Goal: Information Seeking & Learning: Learn about a topic

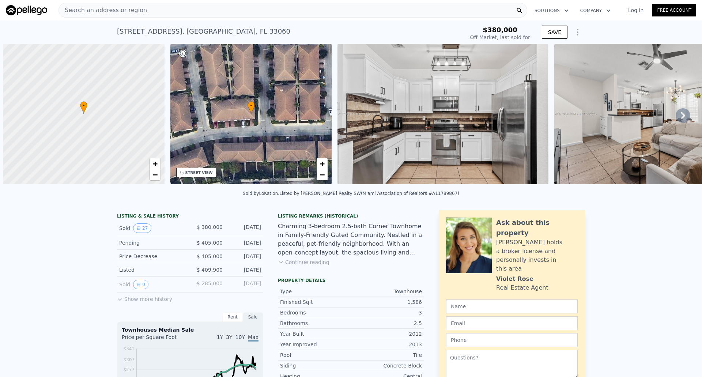
scroll to position [0, 3]
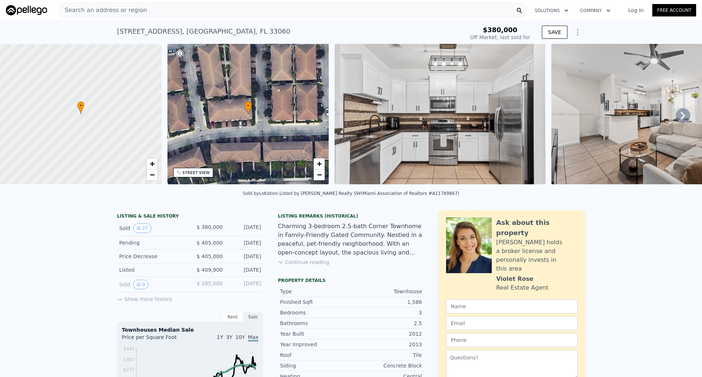
type input "2036"
type input "1187"
checkbox input "true"
type input "$ 458,000"
type input "$ 25,740"
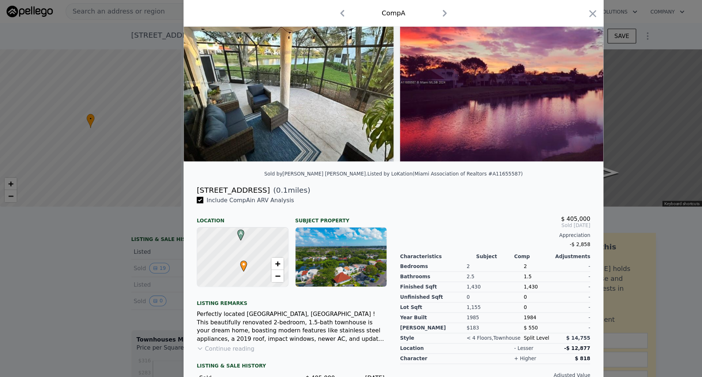
click at [531, 11] on div "Comp A" at bounding box center [351, 12] width 374 height 24
click at [527, 11] on icon "button" at bounding box center [528, 12] width 6 height 6
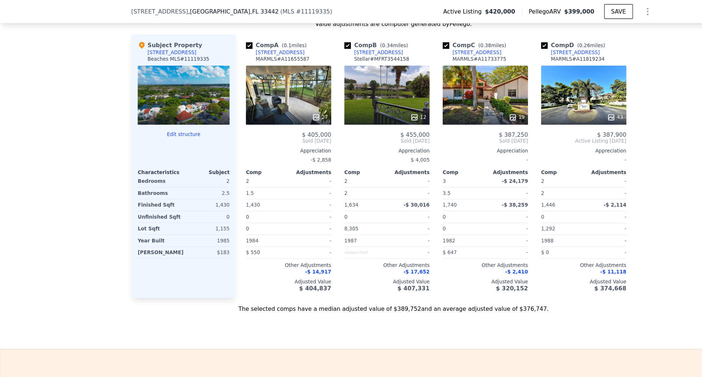
scroll to position [781, 0]
click at [260, 100] on div "27" at bounding box center [257, 85] width 76 height 53
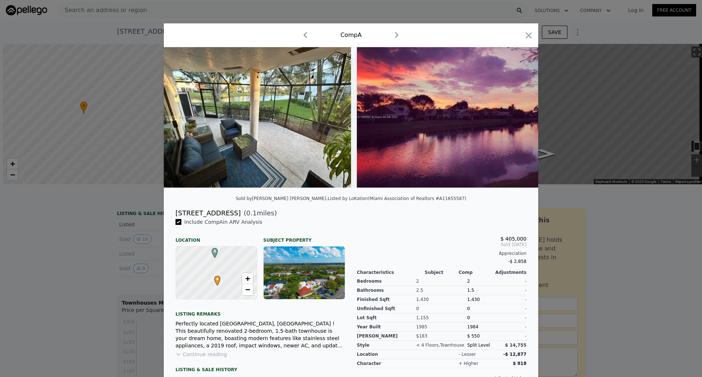
scroll to position [0, 3]
click at [514, 115] on icon at bounding box center [519, 117] width 15 height 15
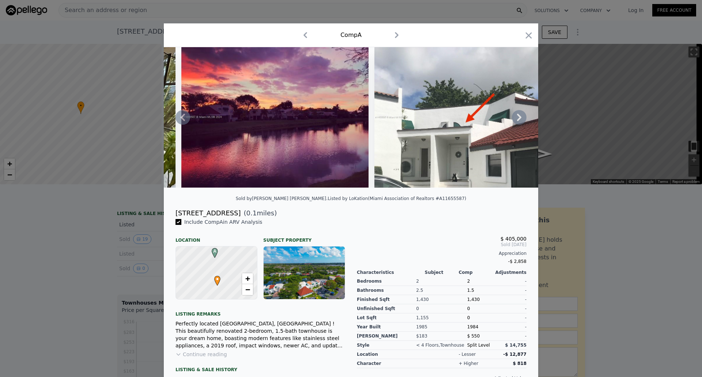
click at [514, 115] on icon at bounding box center [519, 117] width 15 height 15
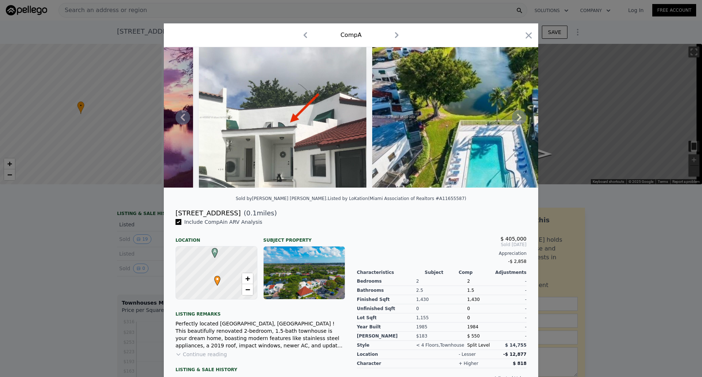
click at [514, 115] on icon at bounding box center [519, 117] width 15 height 15
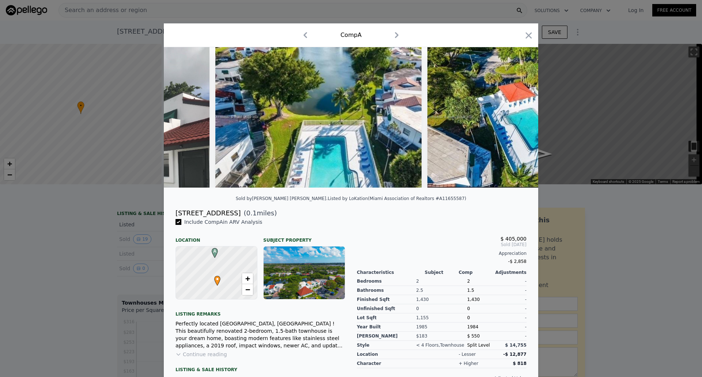
scroll to position [0, 526]
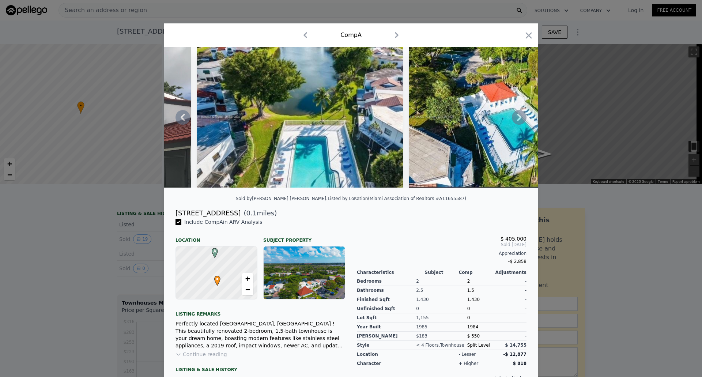
click at [179, 122] on icon at bounding box center [182, 117] width 15 height 15
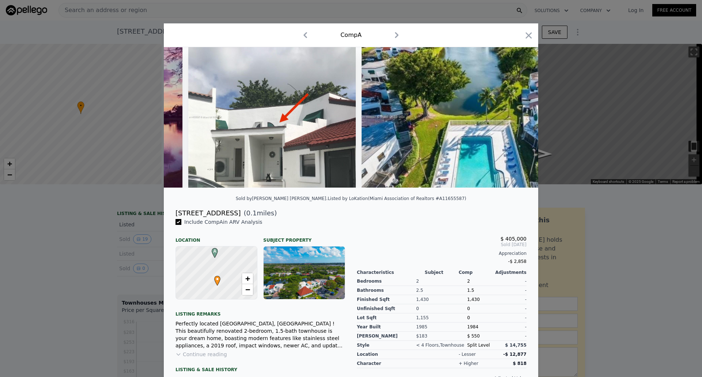
scroll to position [0, 351]
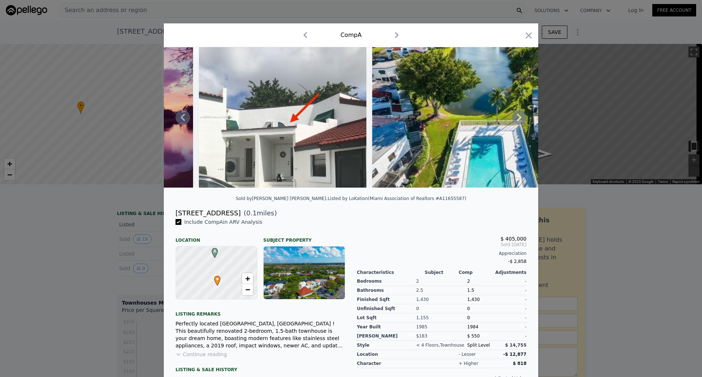
click at [512, 119] on icon at bounding box center [519, 117] width 15 height 15
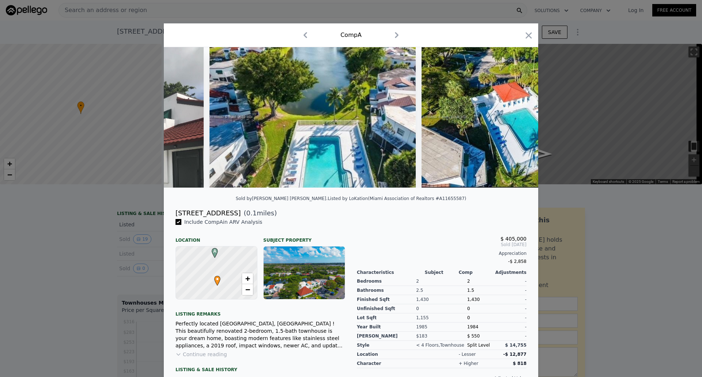
scroll to position [0, 526]
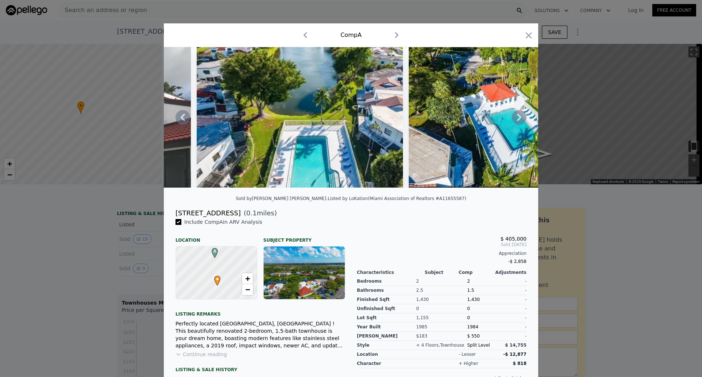
click at [512, 119] on icon at bounding box center [519, 117] width 15 height 15
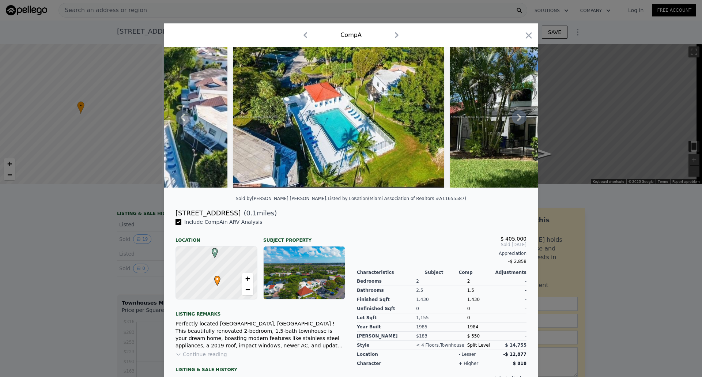
click at [512, 119] on icon at bounding box center [519, 117] width 15 height 15
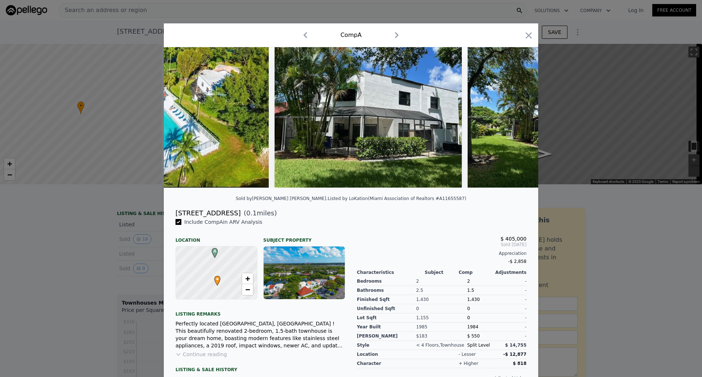
click at [512, 119] on img at bounding box center [560, 117] width 187 height 140
click at [512, 119] on icon at bounding box center [519, 117] width 15 height 15
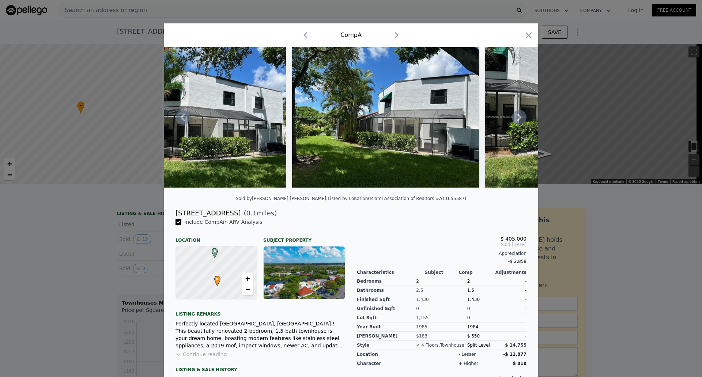
click at [519, 117] on icon at bounding box center [519, 117] width 15 height 15
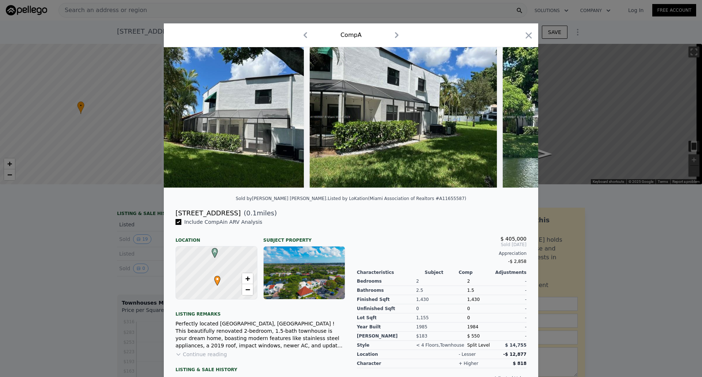
click at [519, 117] on img at bounding box center [552, 117] width 101 height 140
click at [519, 117] on icon at bounding box center [519, 117] width 15 height 15
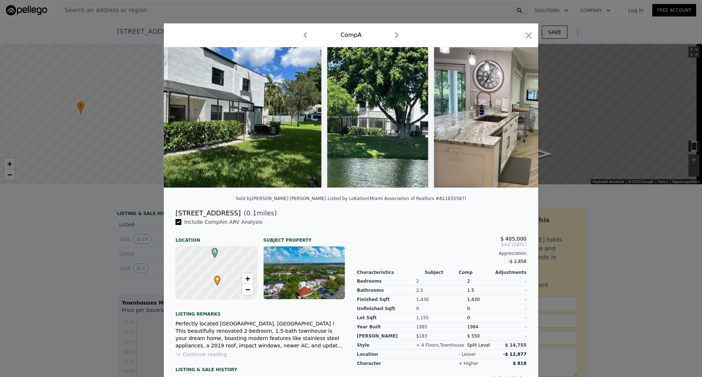
click at [519, 117] on img at bounding box center [527, 117] width 187 height 140
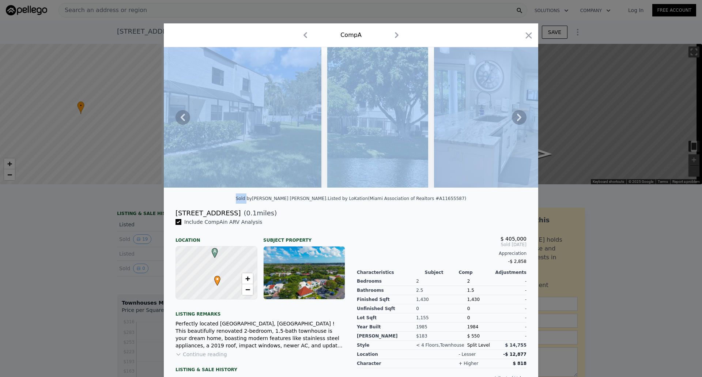
click at [519, 117] on icon at bounding box center [519, 117] width 15 height 15
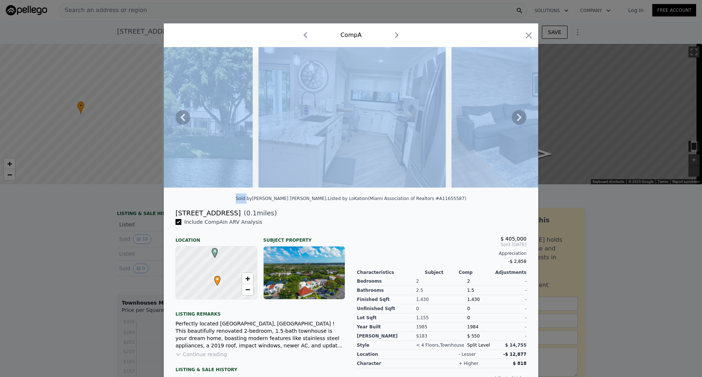
click at [518, 118] on icon at bounding box center [519, 117] width 15 height 15
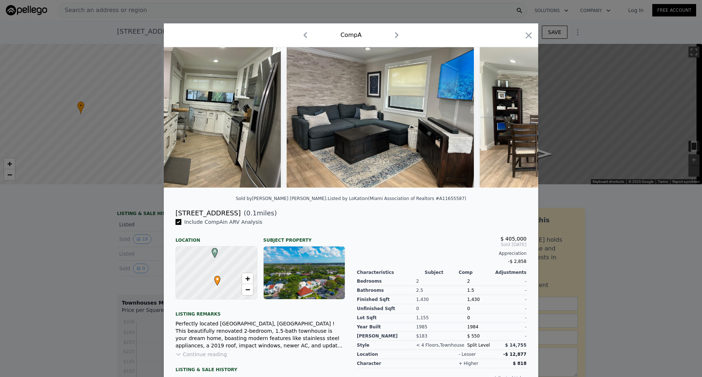
scroll to position [0, 1754]
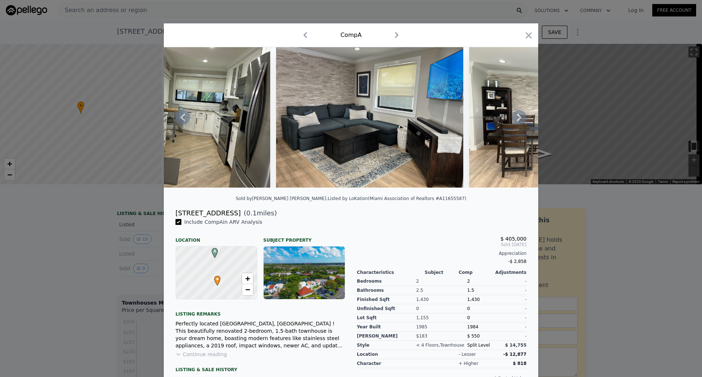
click at [518, 118] on icon at bounding box center [519, 117] width 15 height 15
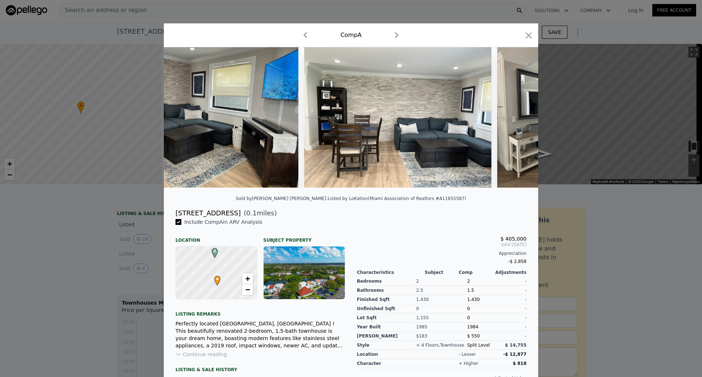
scroll to position [0, 1929]
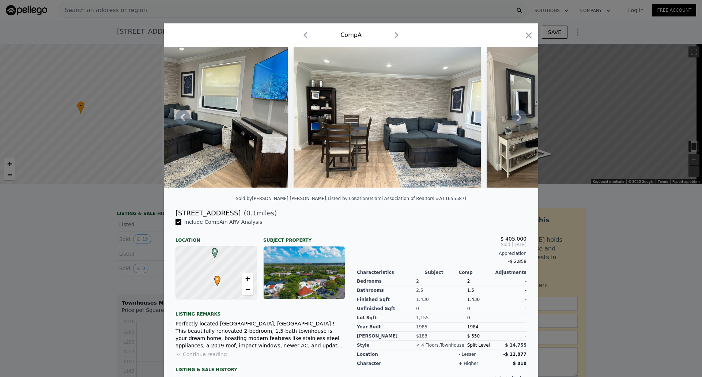
click at [518, 118] on icon at bounding box center [519, 117] width 15 height 15
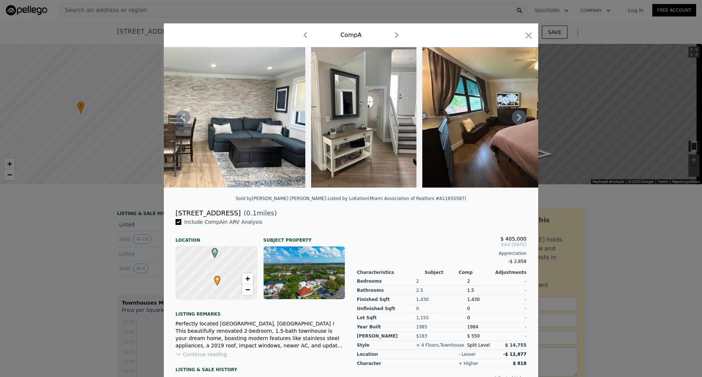
click at [518, 118] on icon at bounding box center [519, 117] width 15 height 15
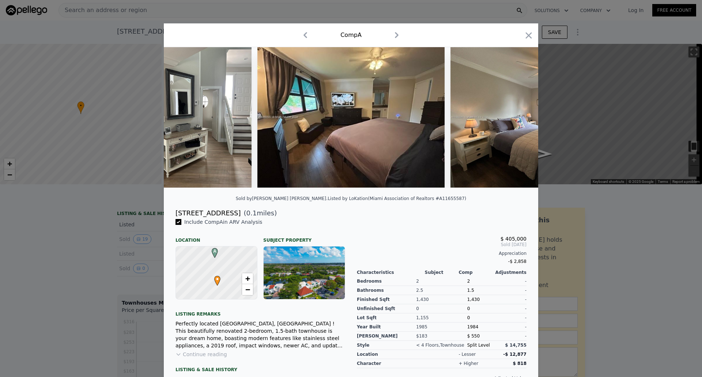
scroll to position [0, 2280]
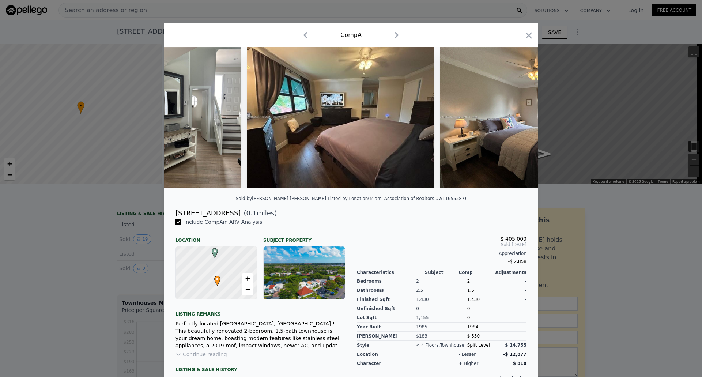
click at [518, 118] on img at bounding box center [533, 117] width 187 height 140
click at [518, 118] on icon at bounding box center [519, 117] width 15 height 15
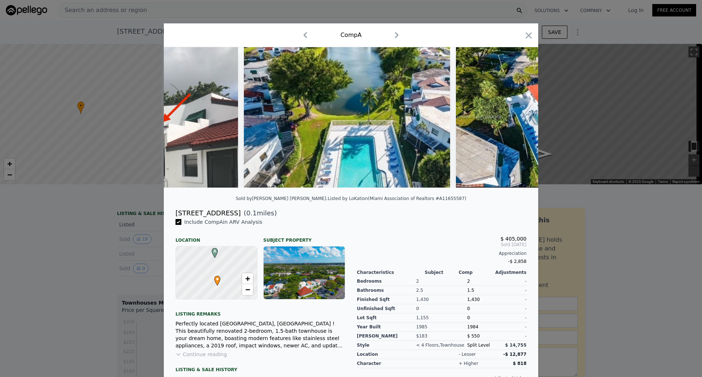
scroll to position [0, 479]
drag, startPoint x: 414, startPoint y: 204, endPoint x: 385, endPoint y: 208, distance: 29.1
click at [385, 208] on div "Sold by Brown Harris Stevens . Listed by LoKation (Miami Association of Realtor…" at bounding box center [351, 200] width 374 height 15
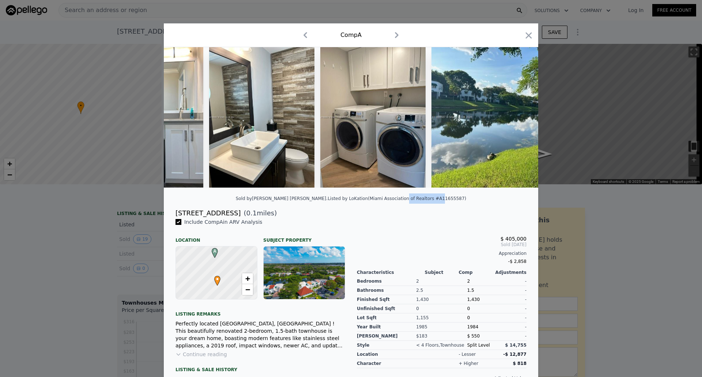
scroll to position [0, 3036]
